Goal: Navigation & Orientation: Find specific page/section

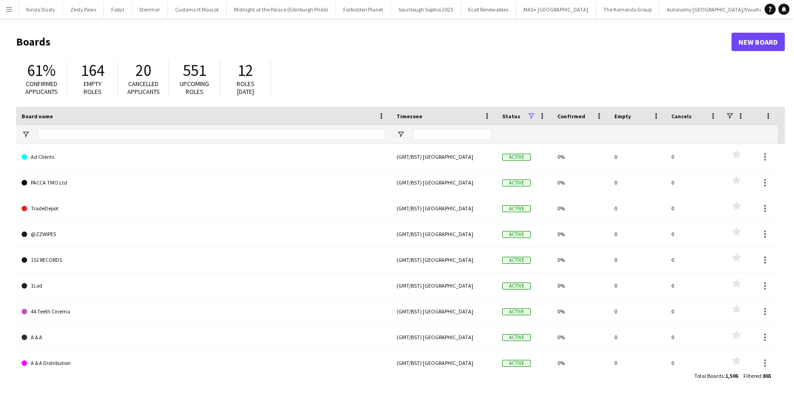
click at [10, 8] on app-icon "Menu" at bounding box center [9, 9] width 7 height 7
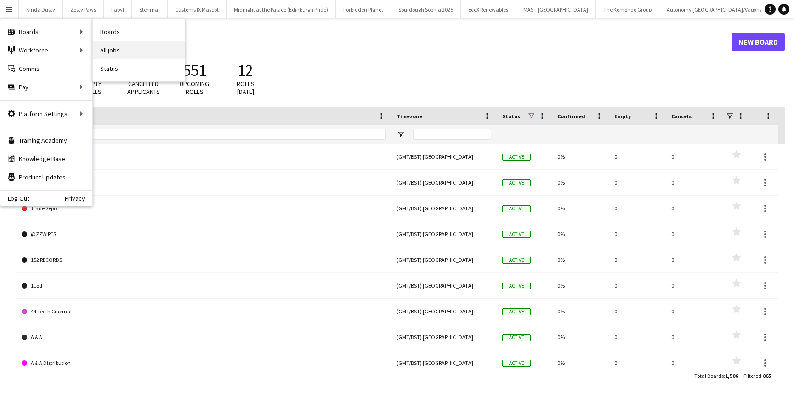
click at [119, 51] on link "All jobs" at bounding box center [139, 50] width 92 height 18
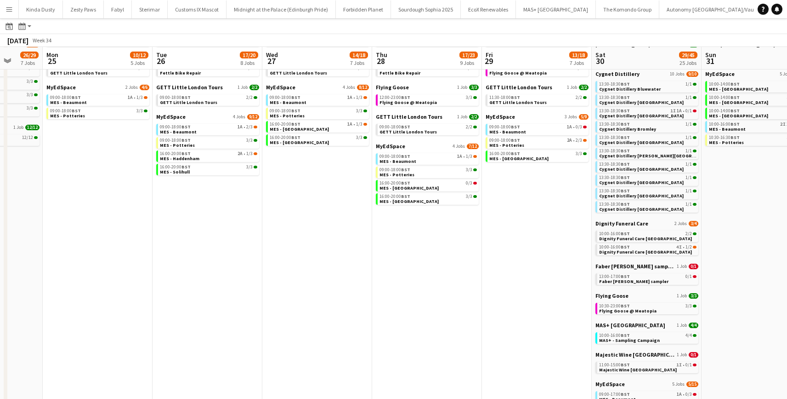
scroll to position [87, 0]
click at [604, 276] on span "13:00-17:00 BST" at bounding box center [614, 276] width 31 height 5
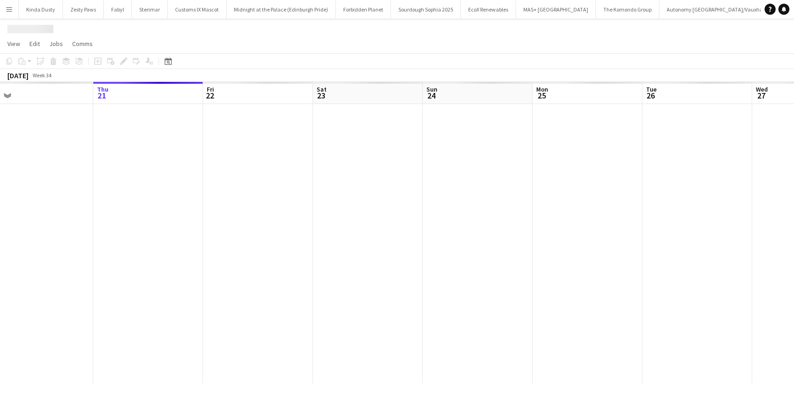
scroll to position [0, 701]
